Goal: Navigation & Orientation: Find specific page/section

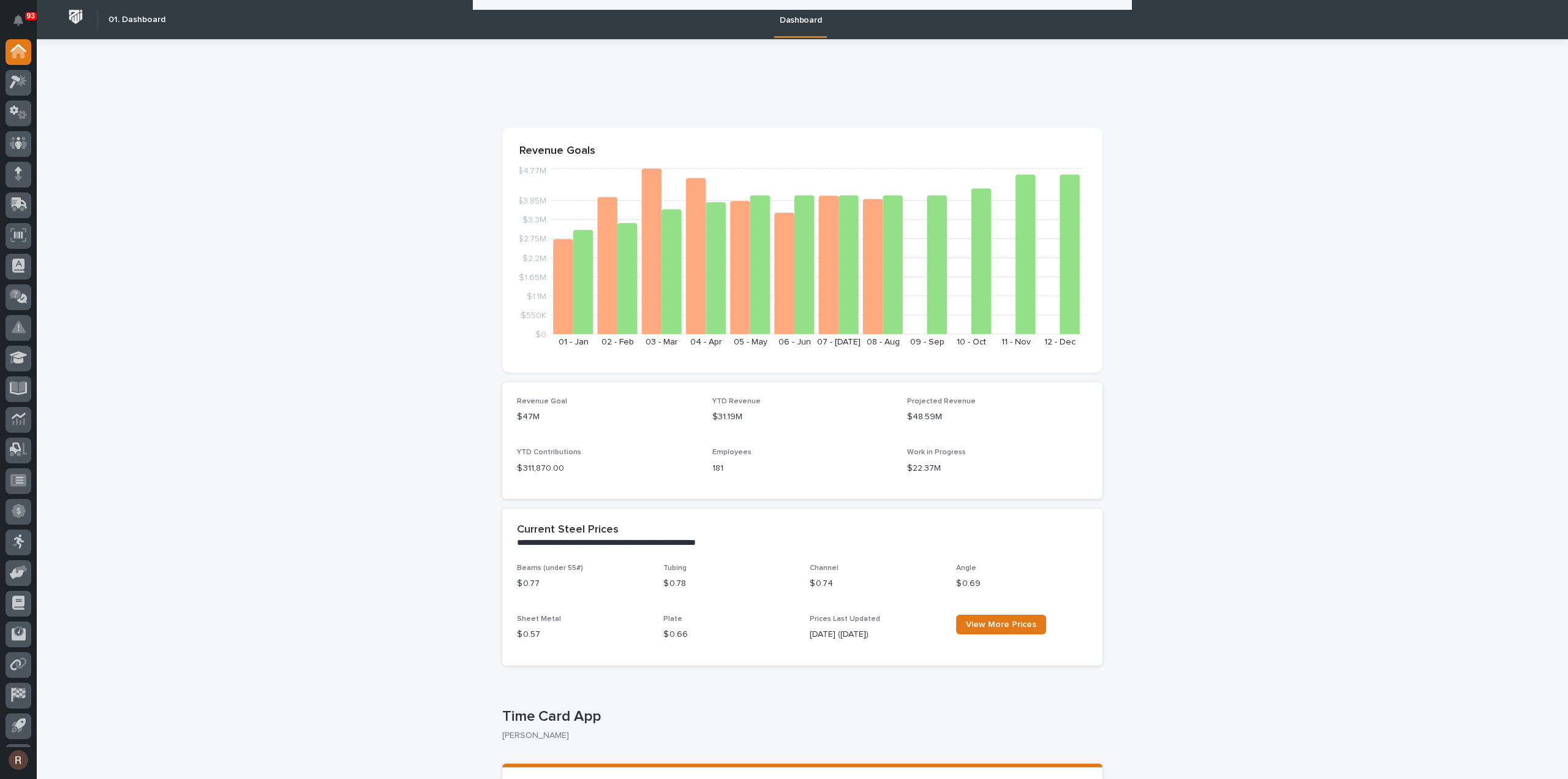
scroll to position [1070, 0]
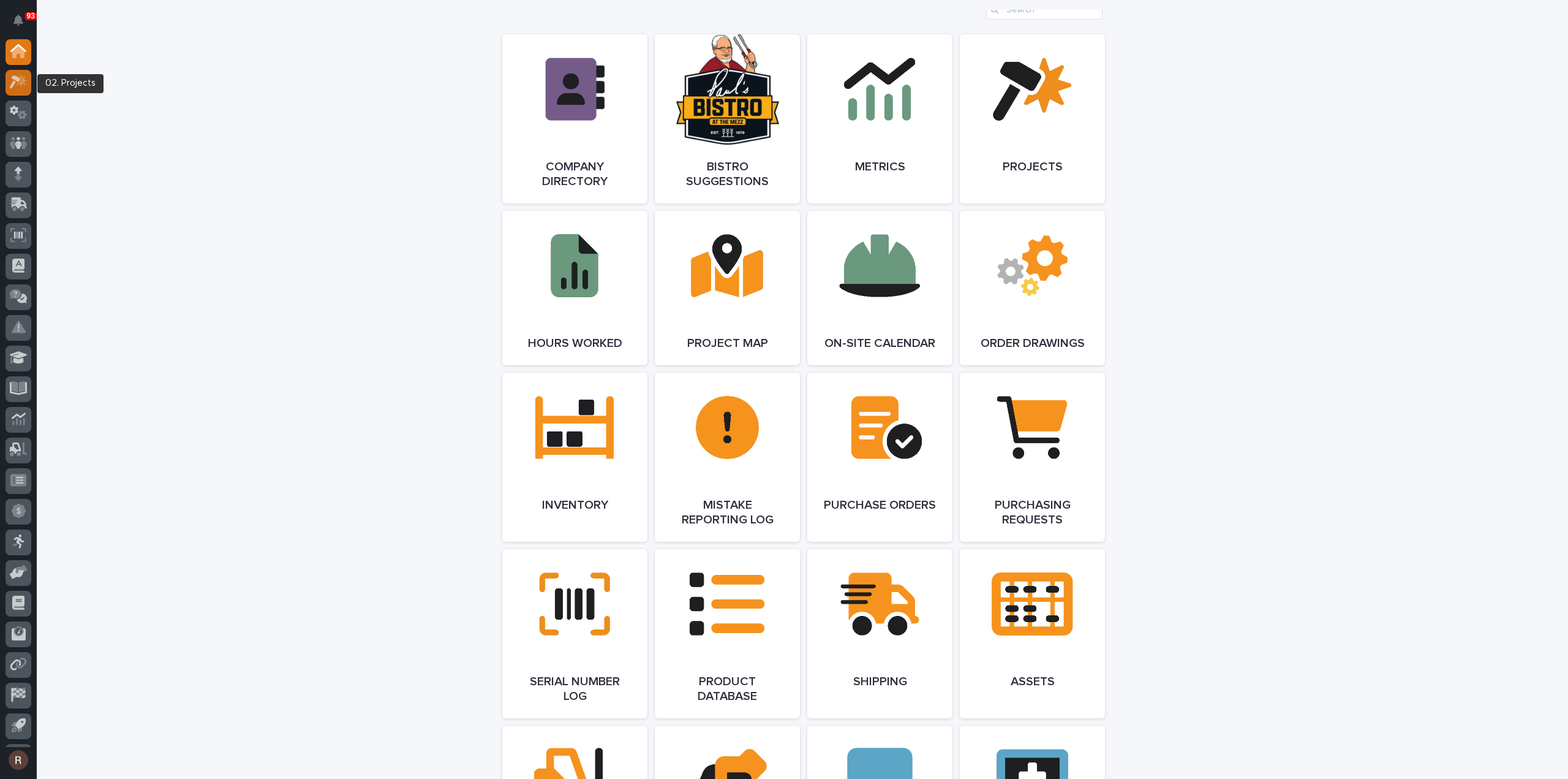
click at [9, 79] on div at bounding box center [18, 82] width 26 height 26
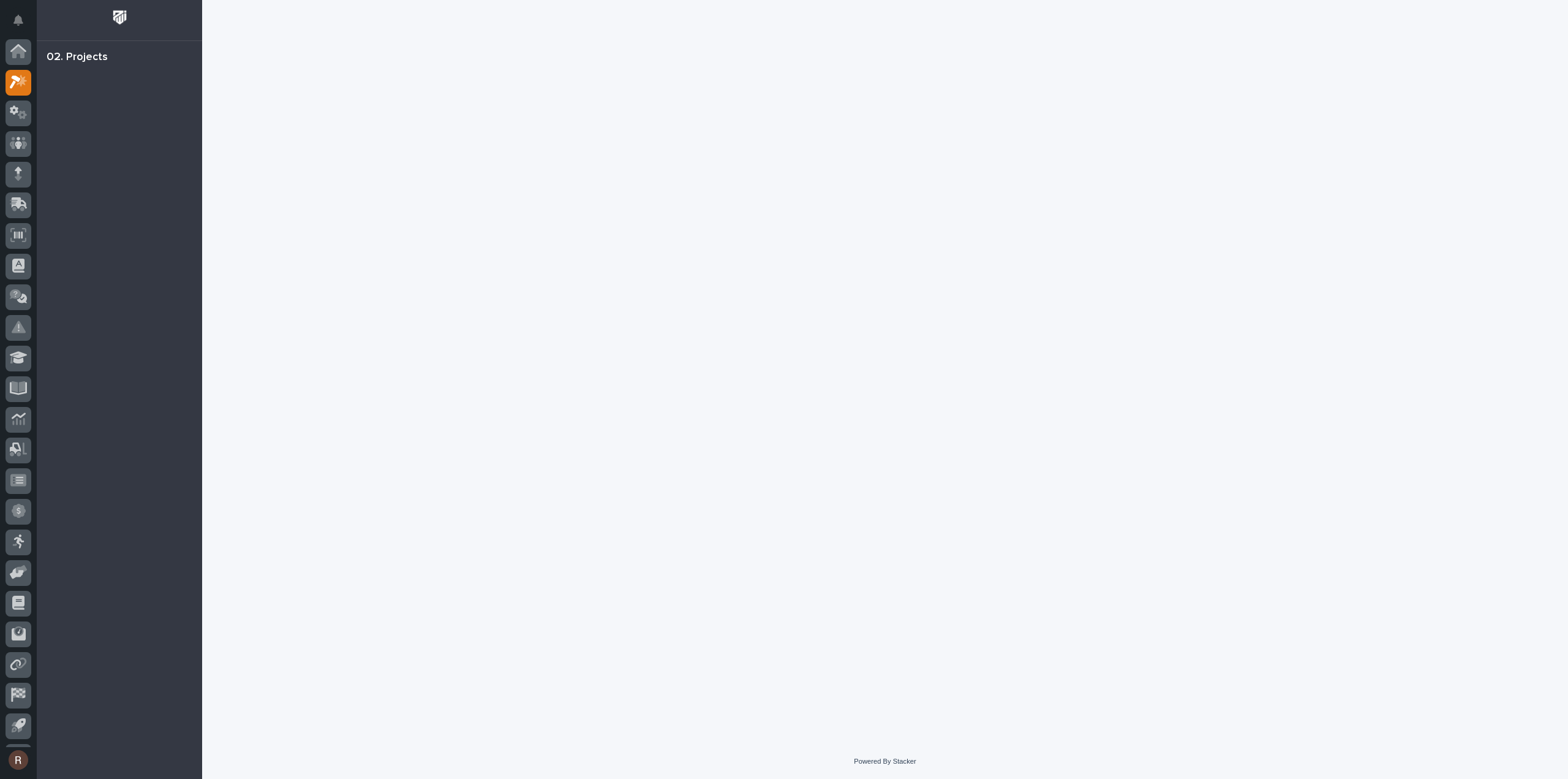
scroll to position [27, 0]
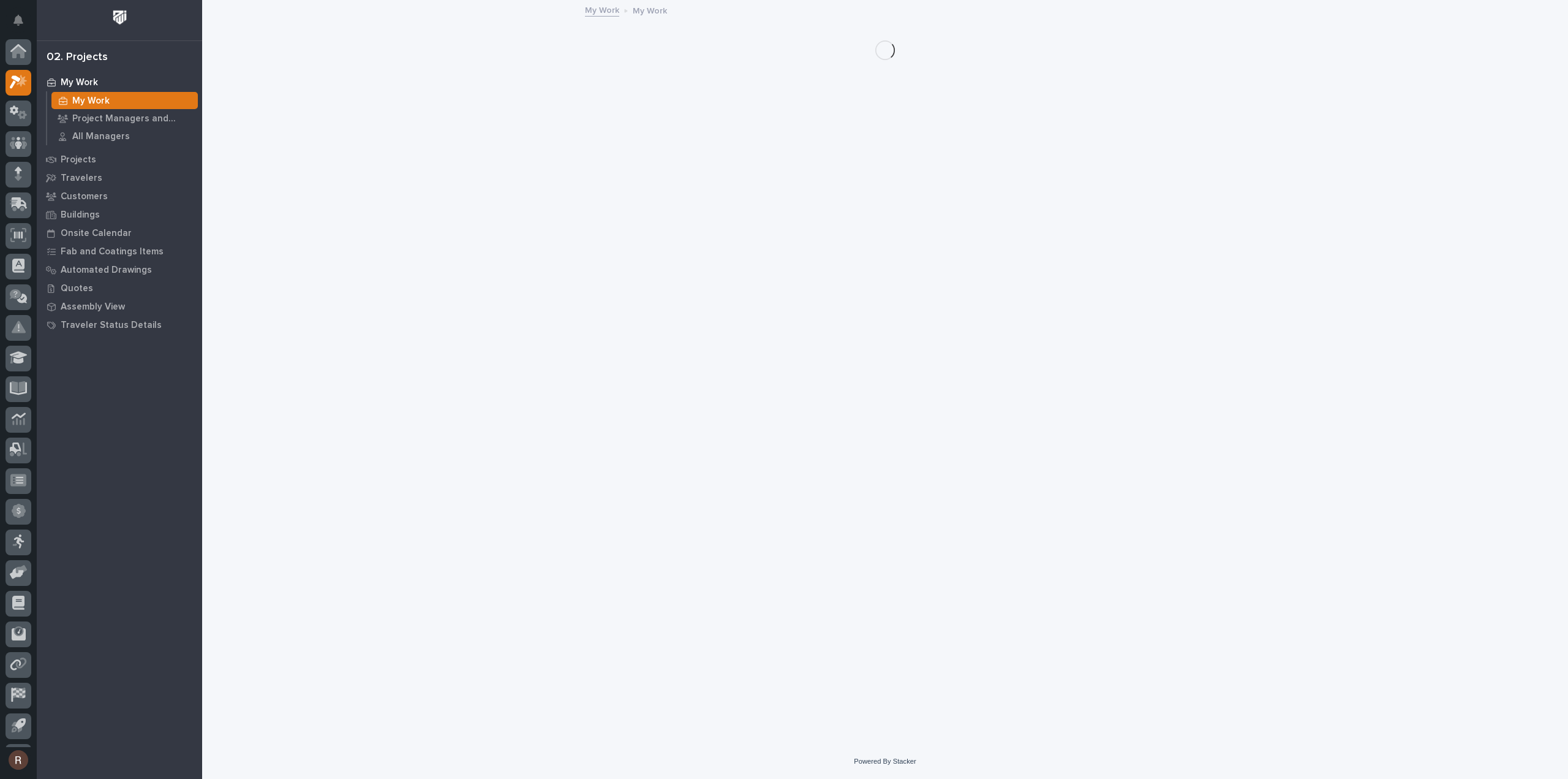
scroll to position [27, 0]
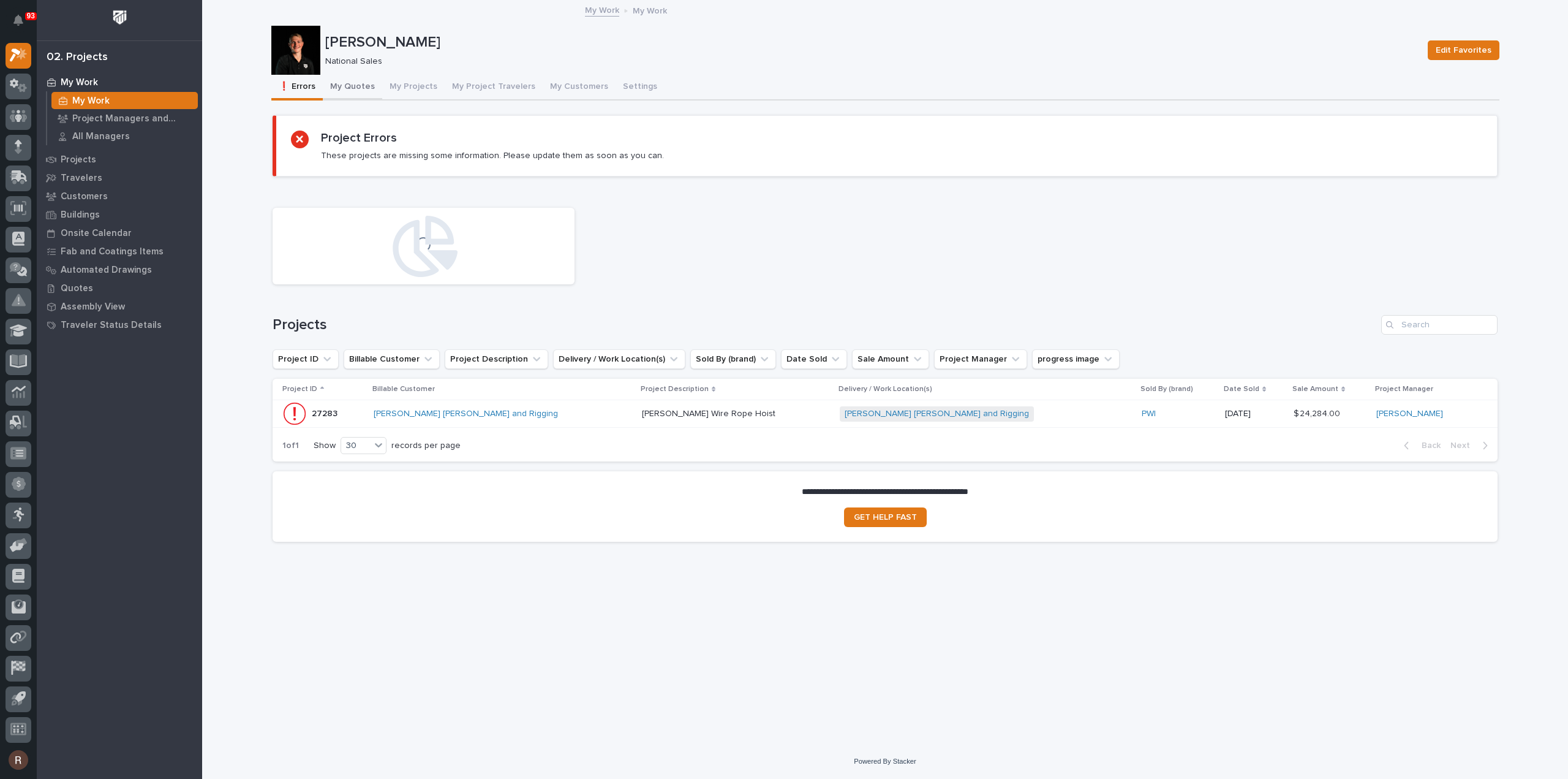
click at [352, 94] on button "My Quotes" at bounding box center [352, 87] width 60 height 26
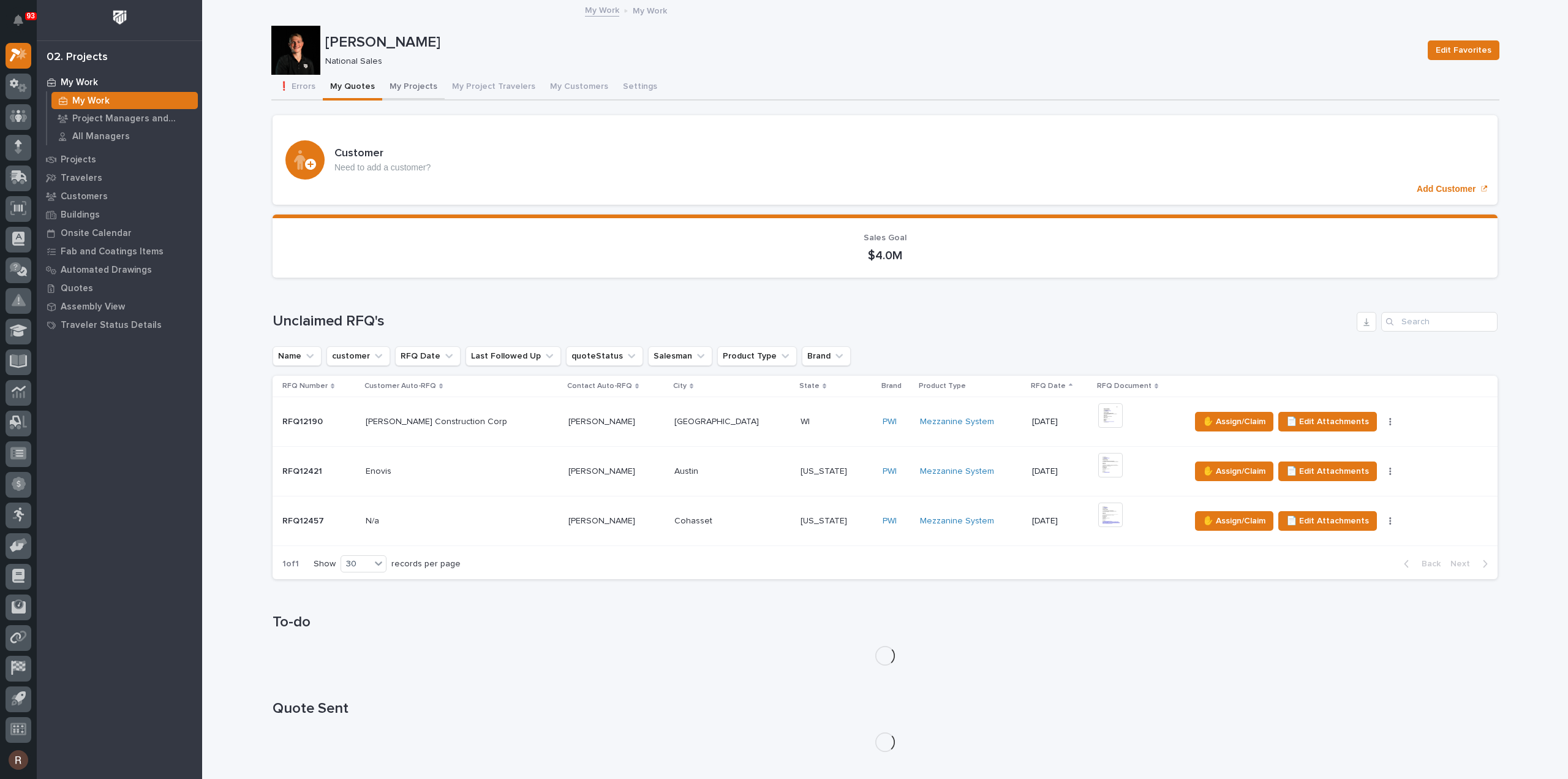
click at [395, 86] on button "My Projects" at bounding box center [413, 87] width 62 height 26
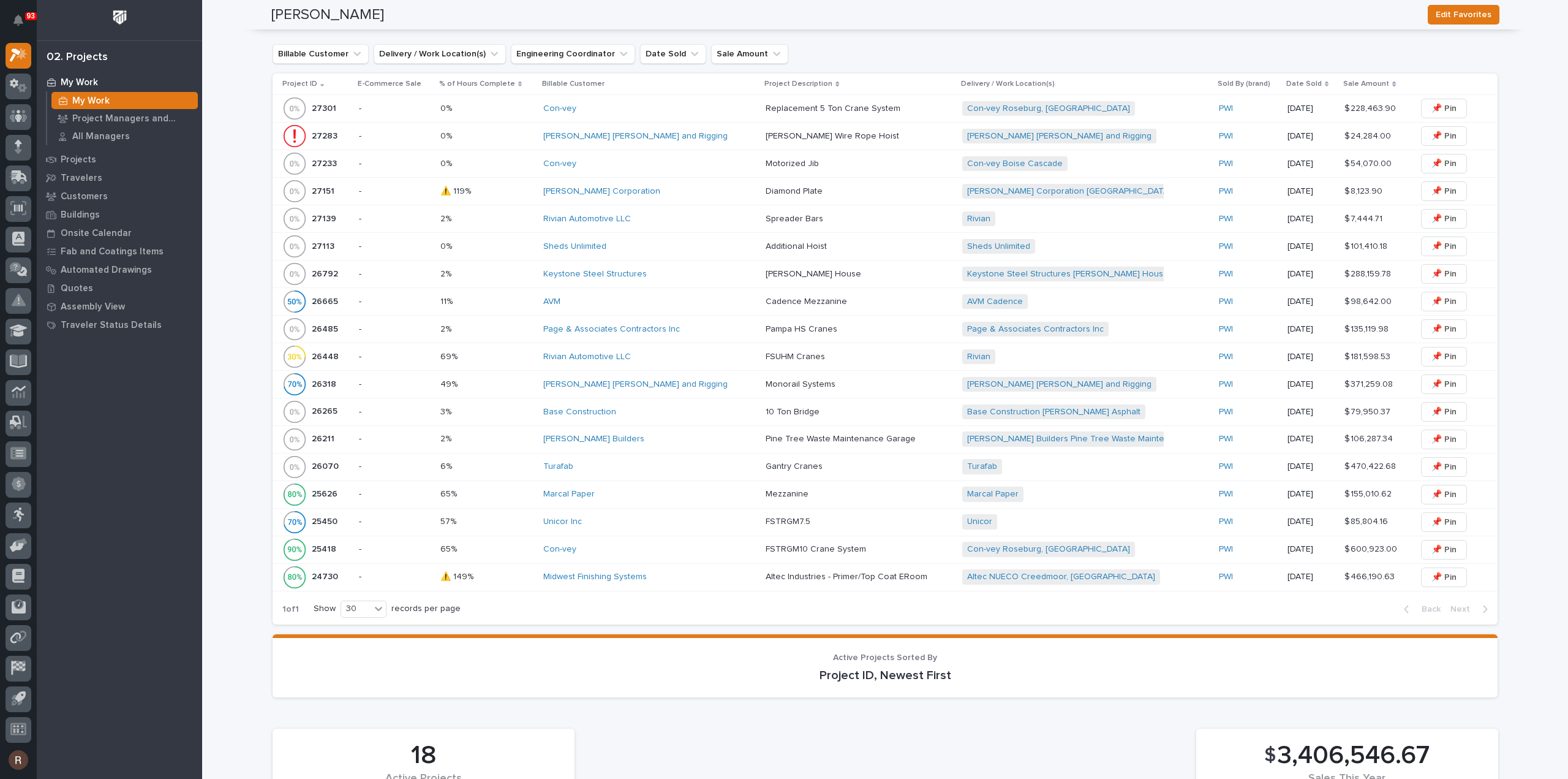
scroll to position [665, 0]
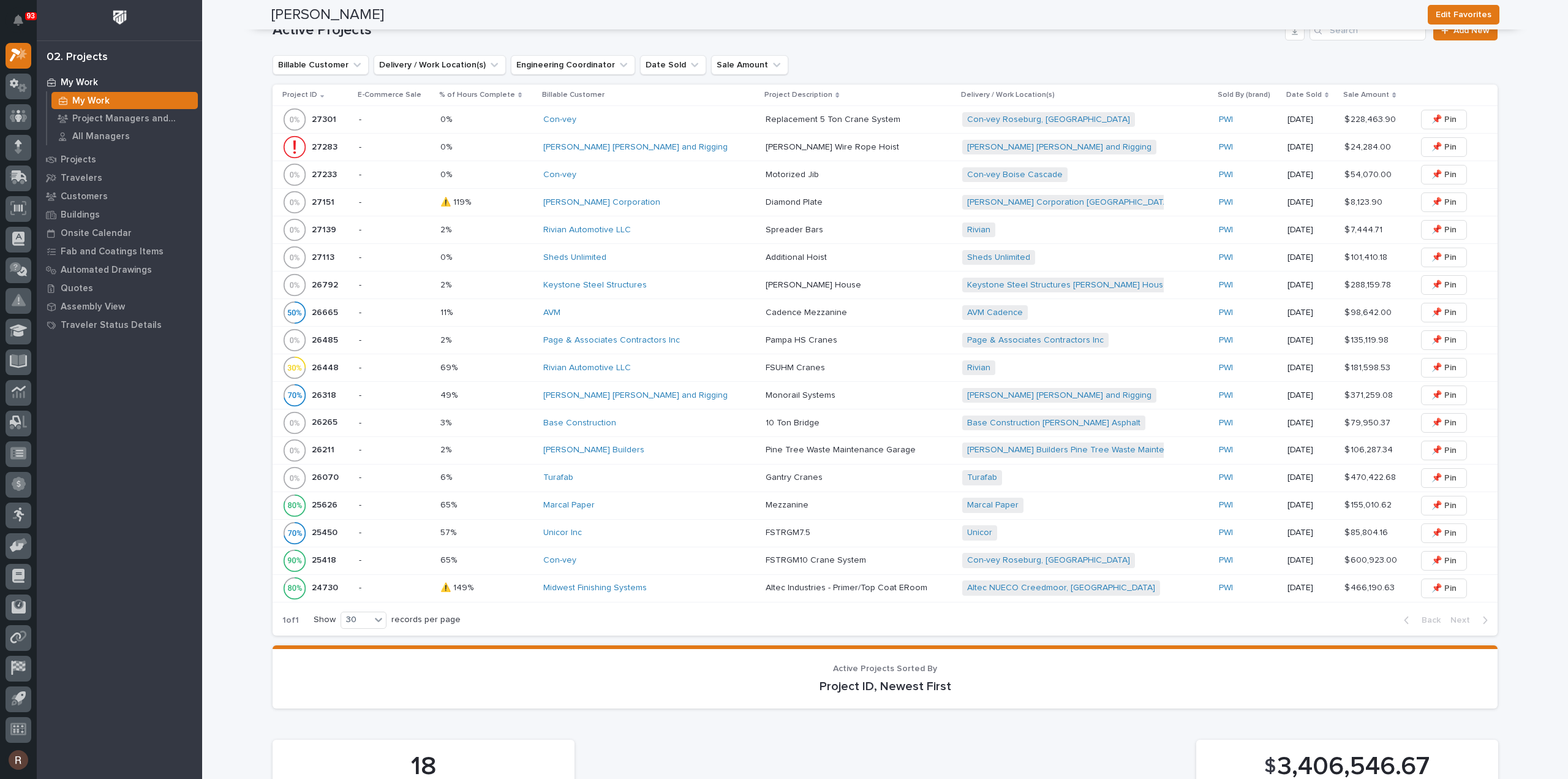
click at [527, 228] on p at bounding box center [486, 230] width 94 height 11
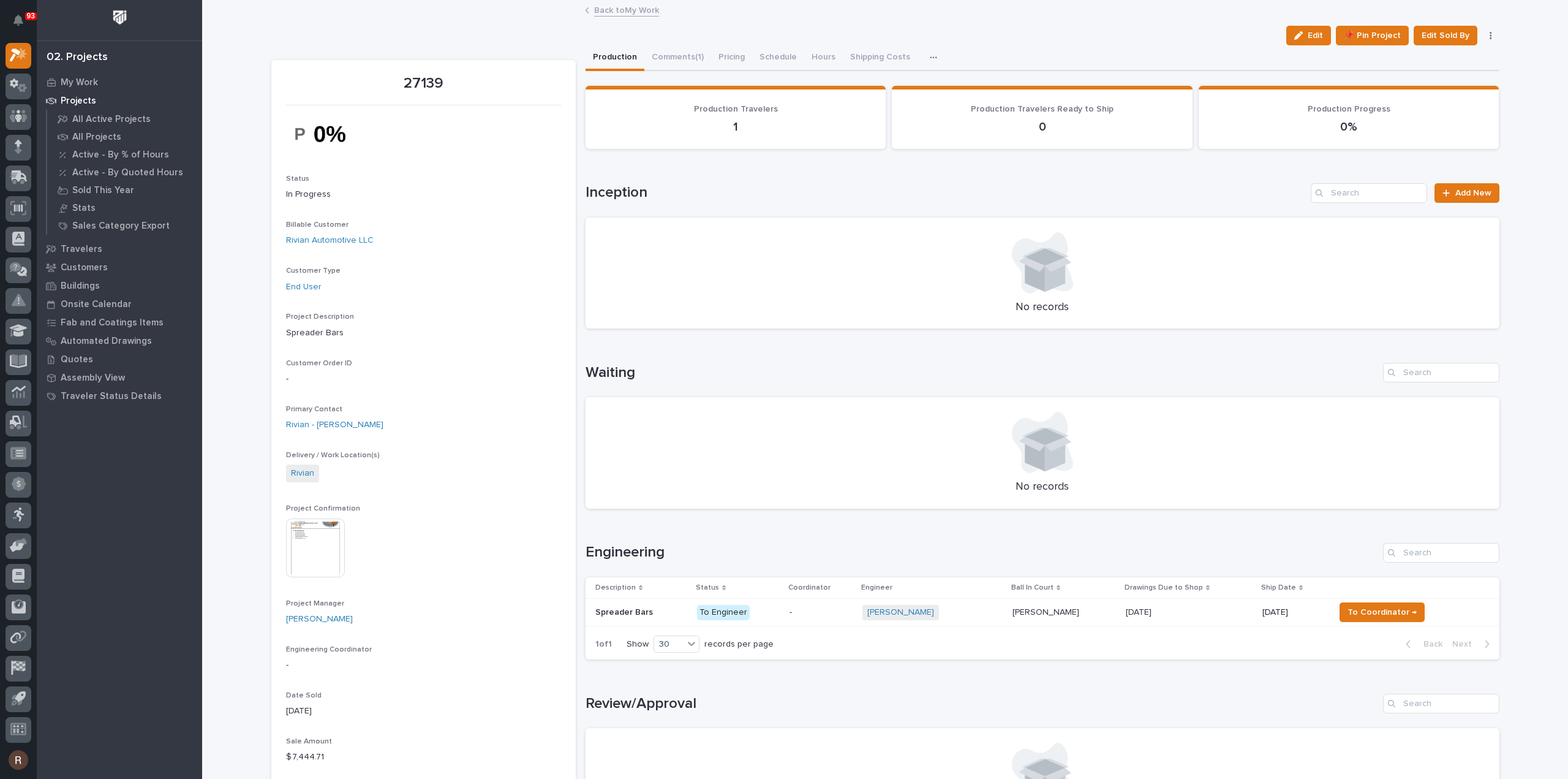
click at [604, 15] on link "Back to My Work" at bounding box center [626, 10] width 65 height 14
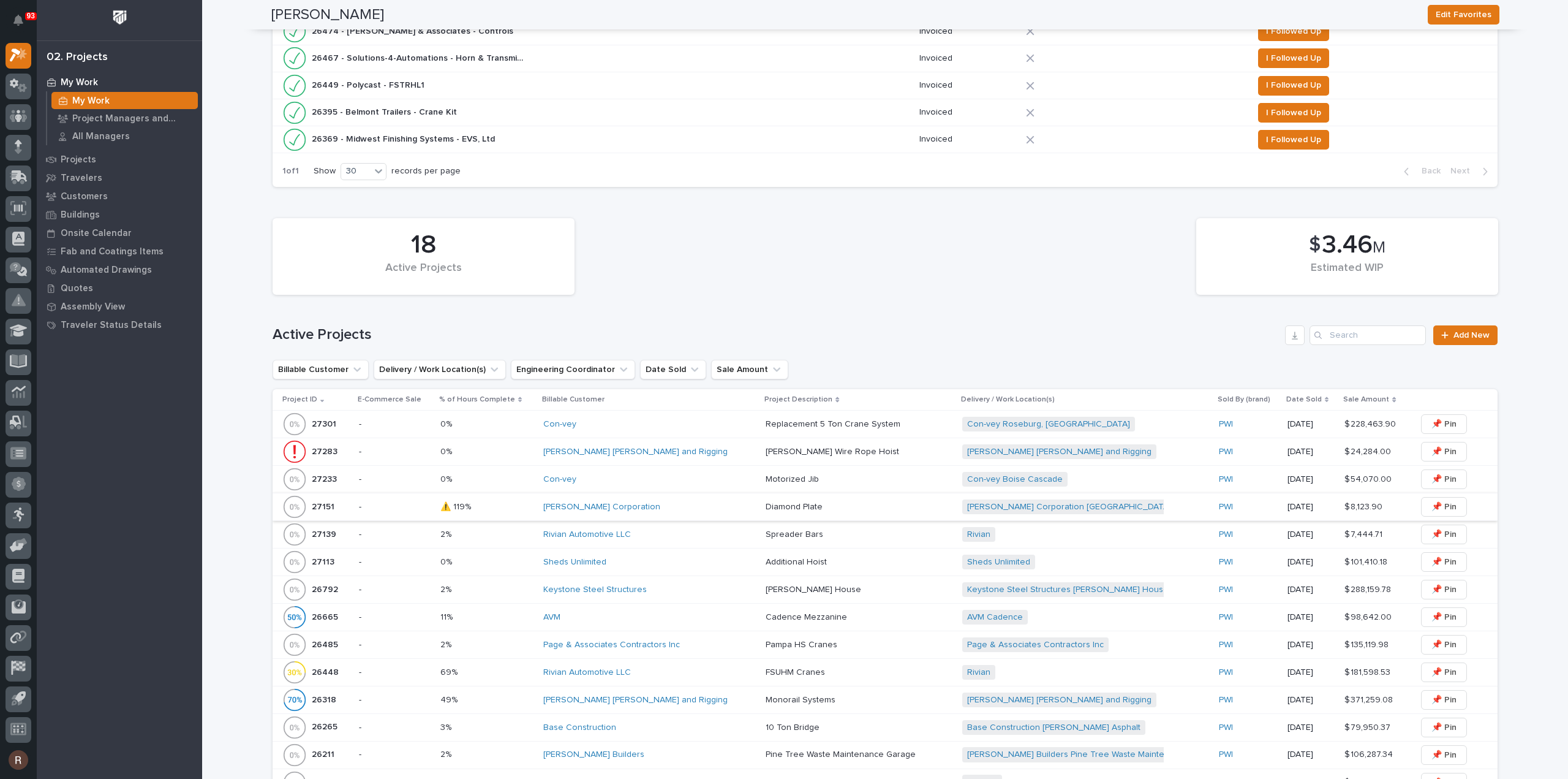
scroll to position [552, 0]
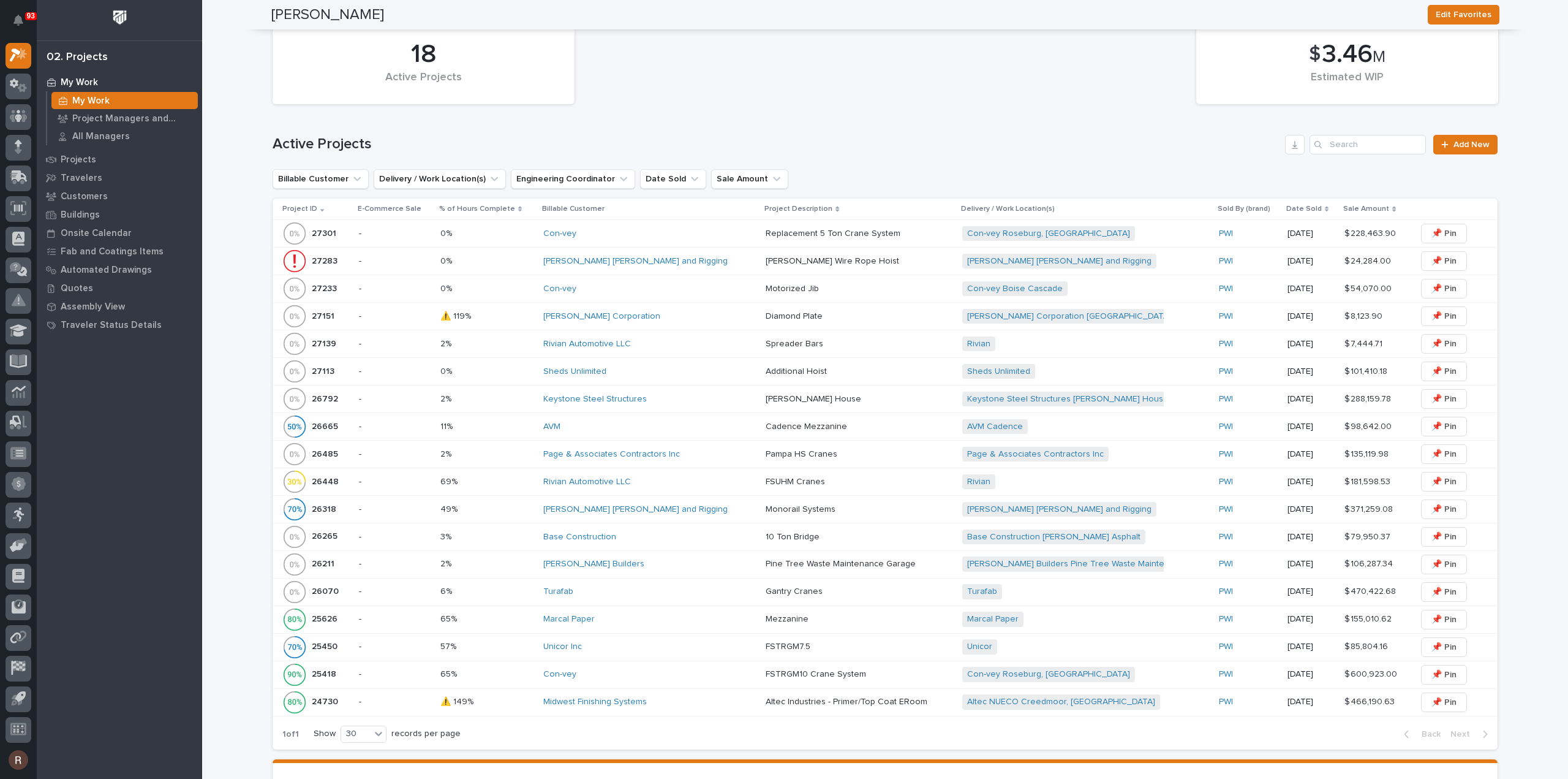
click at [484, 477] on p at bounding box center [486, 482] width 94 height 11
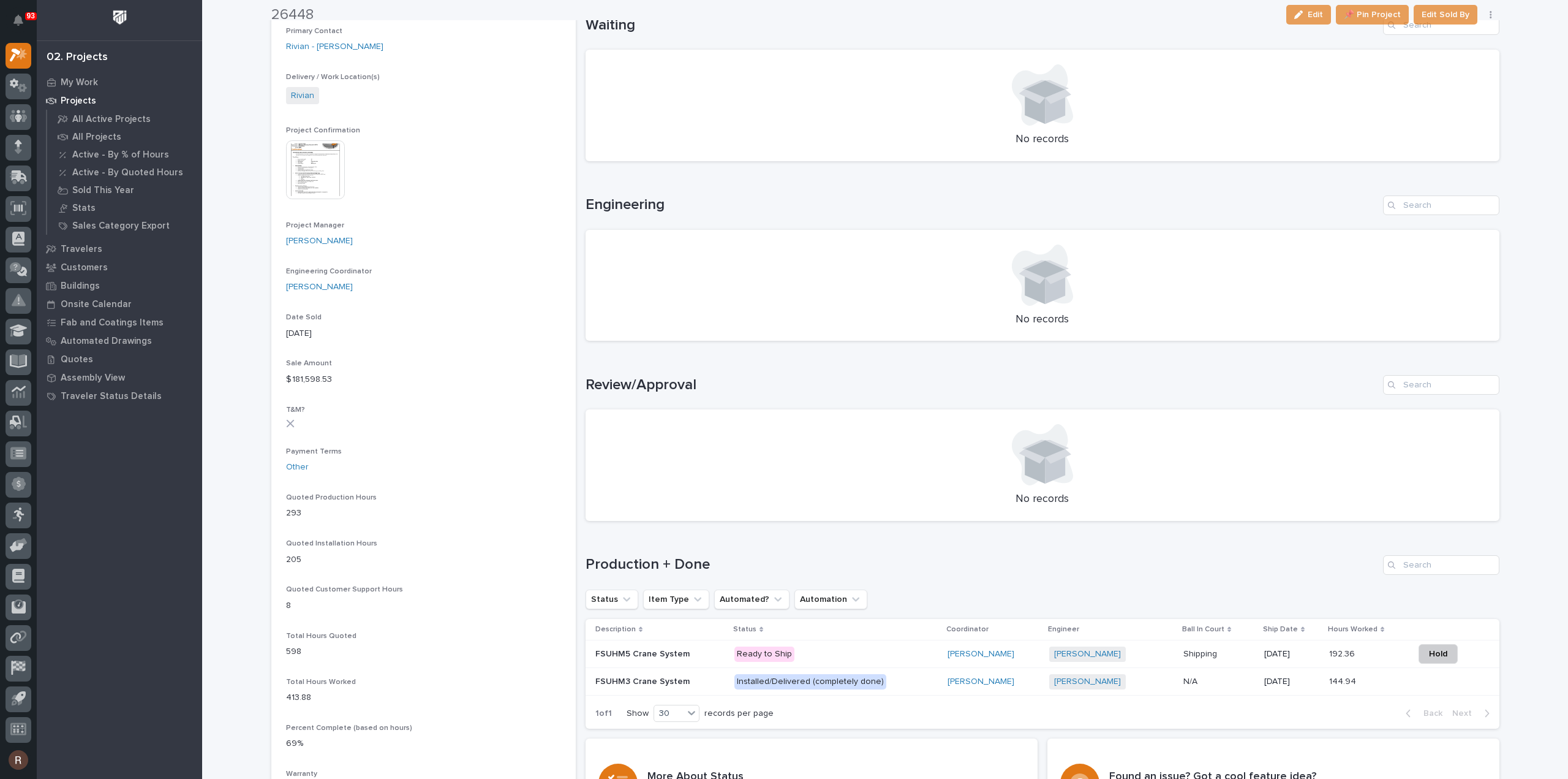
scroll to position [429, 0]
